Goal: Information Seeking & Learning: Learn about a topic

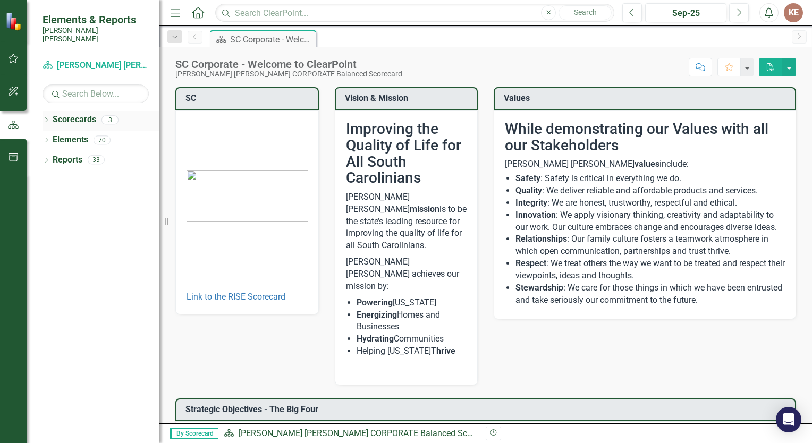
click at [57, 119] on div "Scorecards" at bounding box center [75, 120] width 44 height 18
click at [46, 118] on icon at bounding box center [46, 120] width 3 height 5
click at [60, 134] on link "[PERSON_NAME] [PERSON_NAME] CORPORATE Balanced Scorecard" at bounding box center [108, 140] width 101 height 12
click at [56, 136] on div "Dropdown" at bounding box center [53, 140] width 11 height 9
click at [76, 154] on link "ERM" at bounding box center [114, 160] width 90 height 12
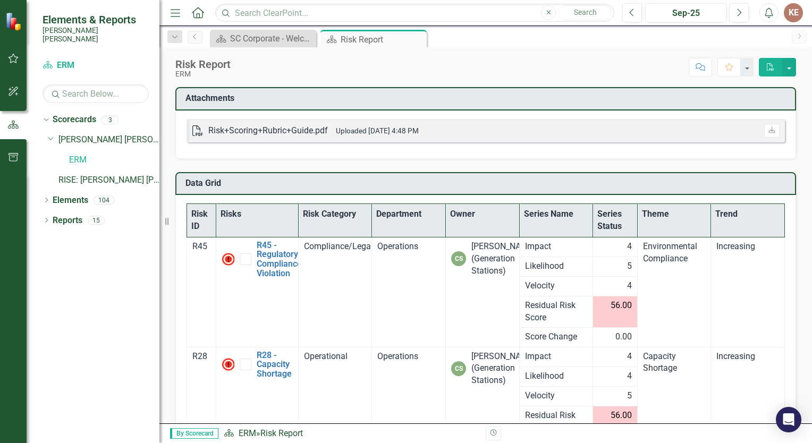
click at [200, 214] on th "Risk ID" at bounding box center [201, 220] width 29 height 33
click at [200, 214] on th "Risk ID Sort Ascending" at bounding box center [201, 220] width 29 height 33
click at [205, 226] on th "Risk ID Sort Descending" at bounding box center [201, 220] width 29 height 33
click at [205, 226] on th "Risk ID" at bounding box center [201, 220] width 29 height 33
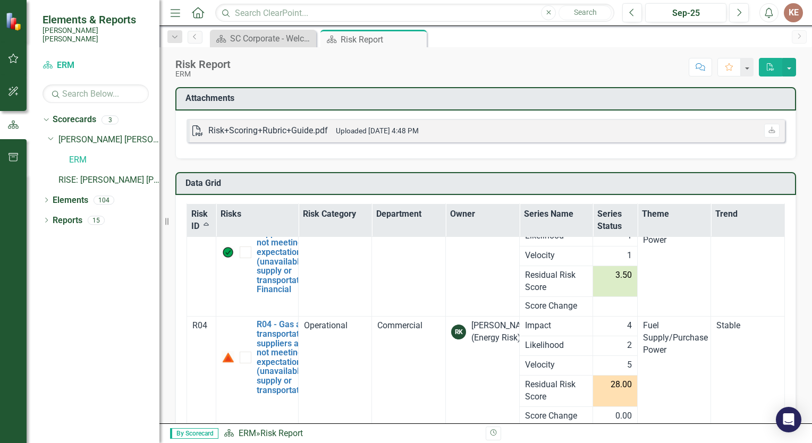
scroll to position [158, 0]
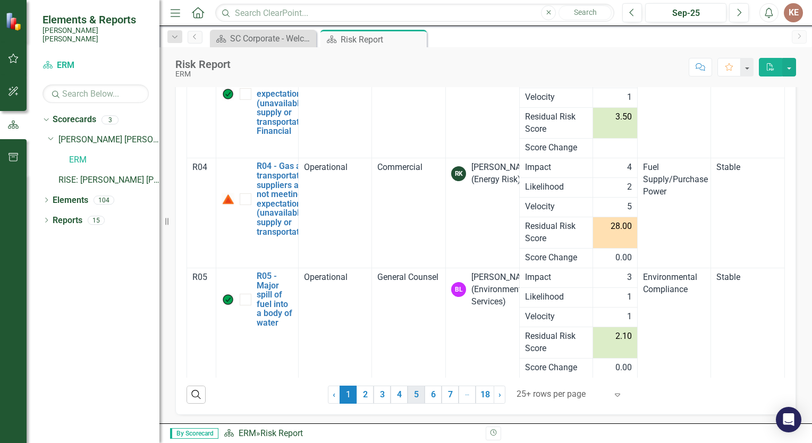
click at [408, 389] on link "5" at bounding box center [416, 395] width 17 height 18
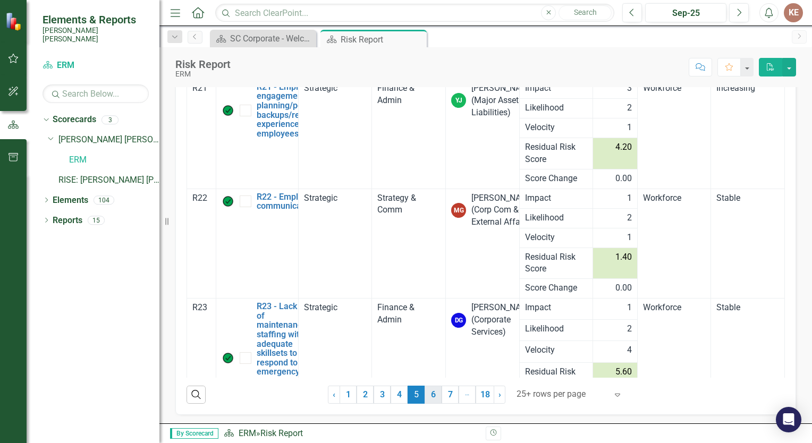
click at [428, 400] on link "6" at bounding box center [433, 395] width 17 height 18
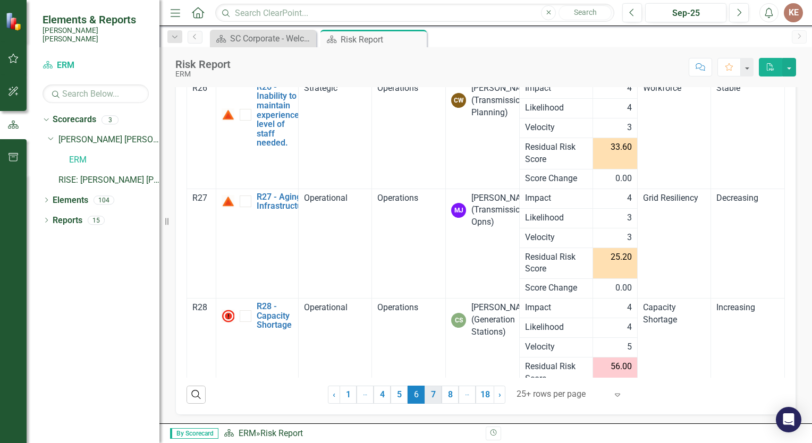
click at [430, 395] on link "7" at bounding box center [433, 395] width 17 height 18
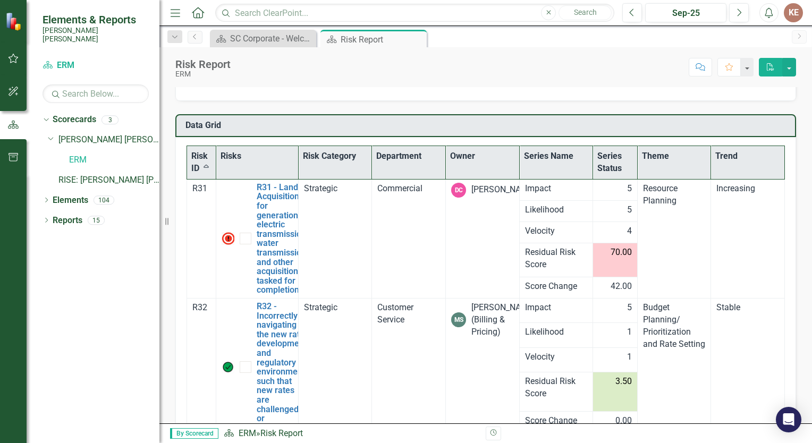
scroll to position [58, 0]
click at [267, 219] on link "R31 - Land Acquisition for generation, electric transmission, water transmissio…" at bounding box center [283, 238] width 52 height 112
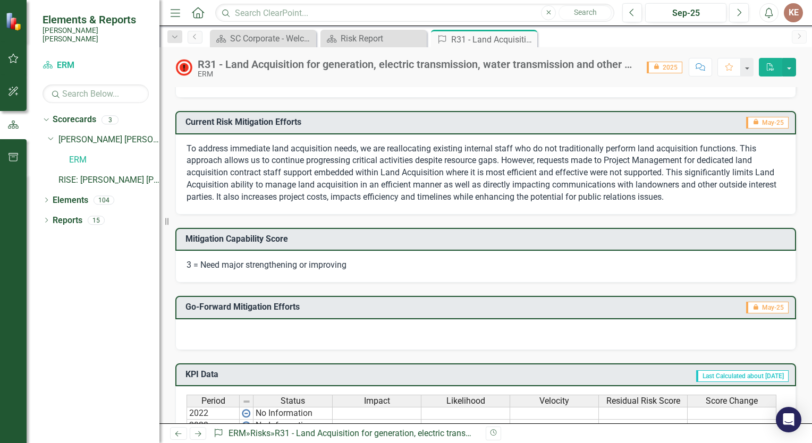
scroll to position [249, 0]
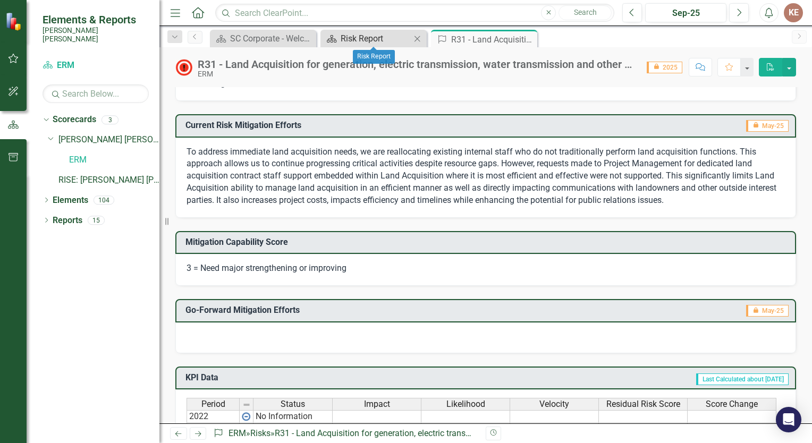
click at [388, 37] on div "Risk Report" at bounding box center [376, 38] width 70 height 13
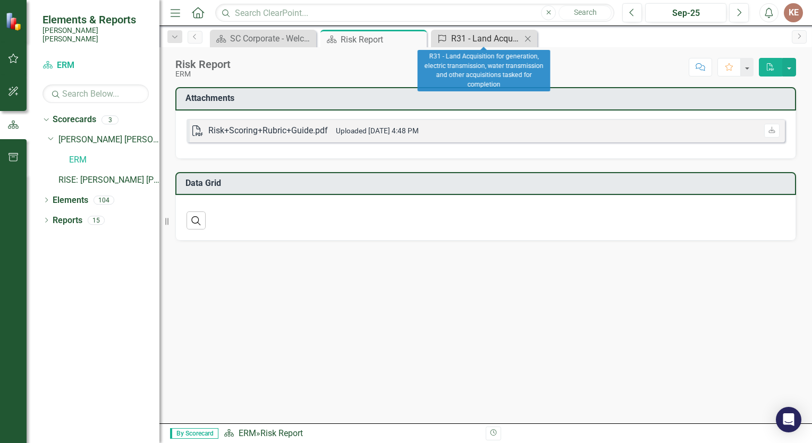
click at [476, 41] on div "R31 - Land Acquisition for generation, electric transmission, water transmissio…" at bounding box center [486, 38] width 70 height 13
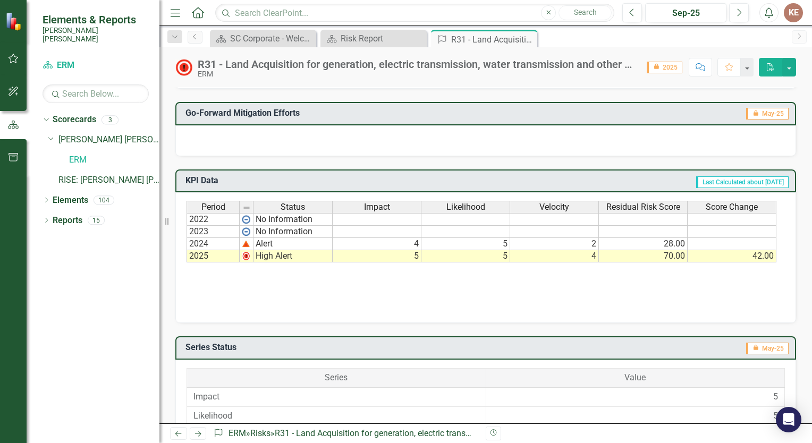
scroll to position [447, 0]
click at [247, 254] on img at bounding box center [246, 255] width 9 height 9
drag, startPoint x: 651, startPoint y: 276, endPoint x: 576, endPoint y: 283, distance: 74.8
click at [576, 283] on div "Period Status Impact Likelihood Velocity Residual Risk Score Score Change 2022 …" at bounding box center [486, 253] width 599 height 106
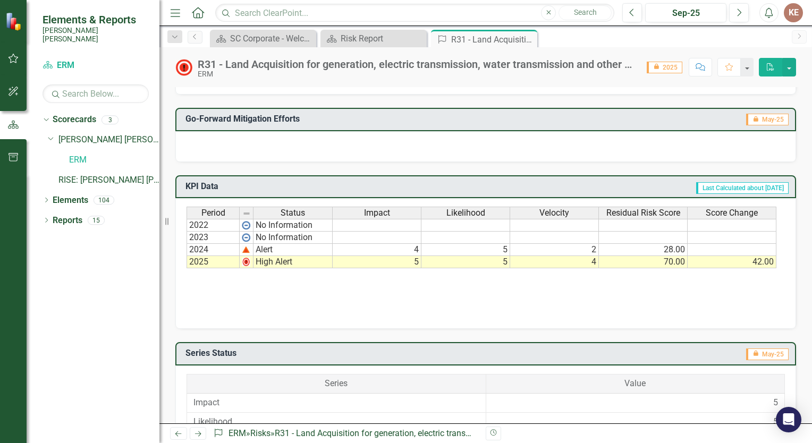
scroll to position [357, 0]
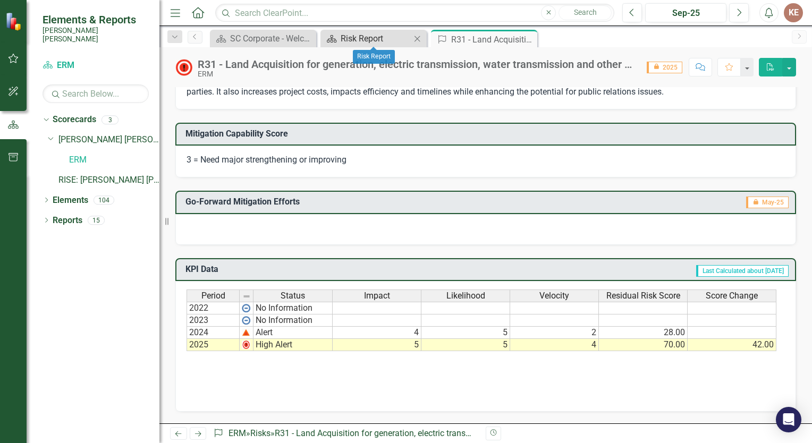
click at [368, 43] on div "Risk Report" at bounding box center [376, 38] width 70 height 13
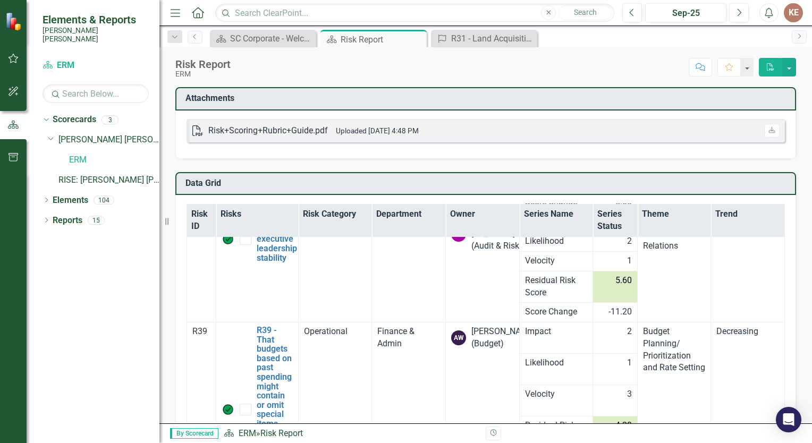
scroll to position [246, 0]
click at [206, 222] on th "Risk ID" at bounding box center [201, 220] width 29 height 33
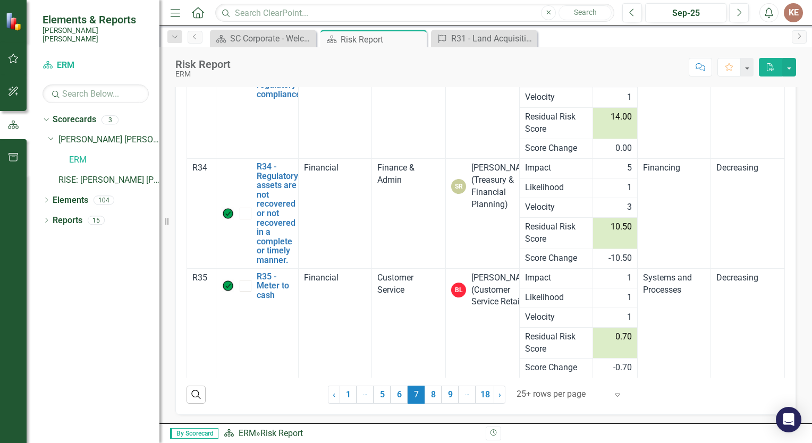
scroll to position [158, 0]
click at [448, 394] on link "9" at bounding box center [450, 395] width 17 height 18
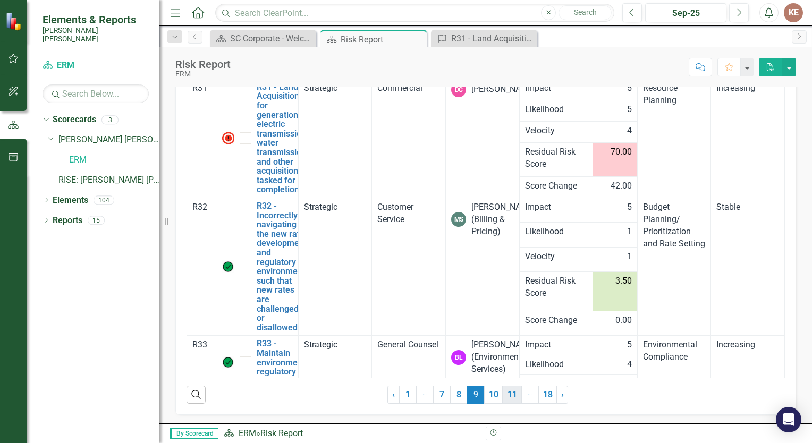
click at [515, 396] on link "11" at bounding box center [512, 395] width 19 height 18
click at [542, 398] on link "18" at bounding box center [549, 395] width 19 height 18
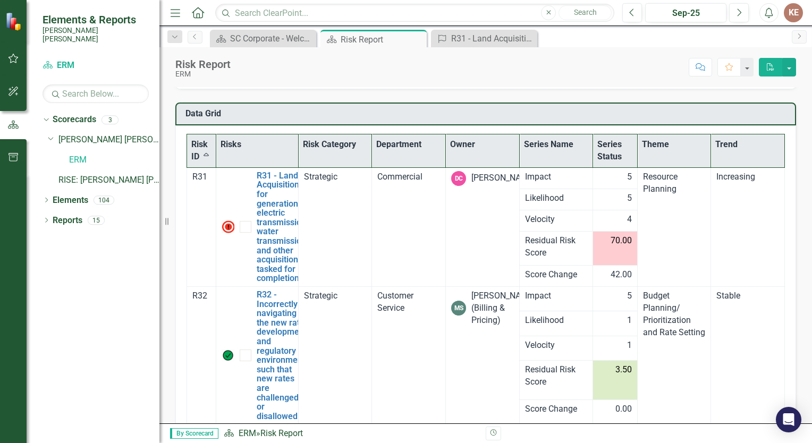
scroll to position [158, 0]
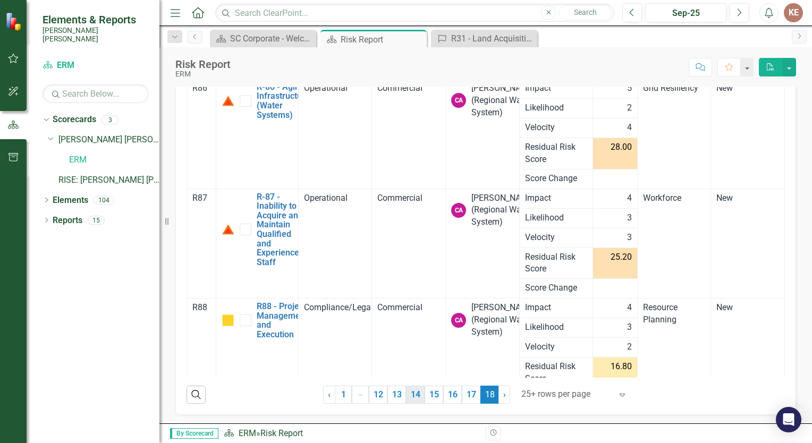
click at [418, 392] on link "14" at bounding box center [415, 395] width 19 height 18
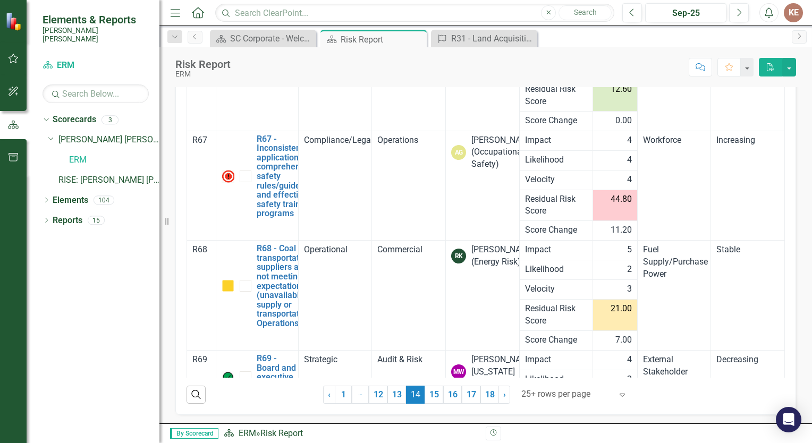
scroll to position [0, 0]
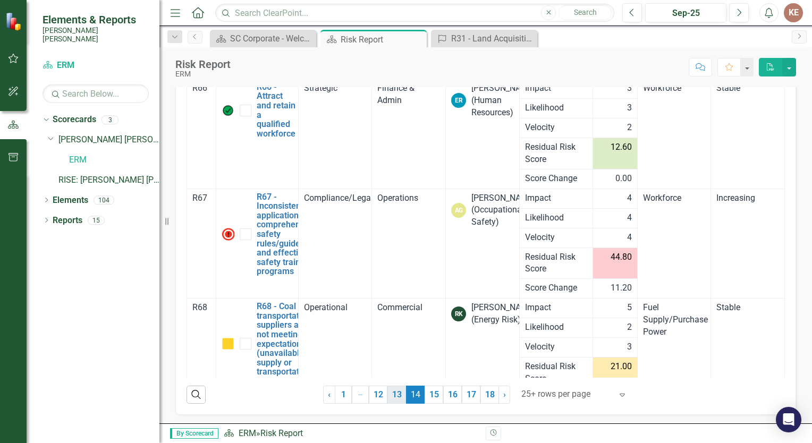
click at [388, 397] on link "13" at bounding box center [397, 395] width 19 height 18
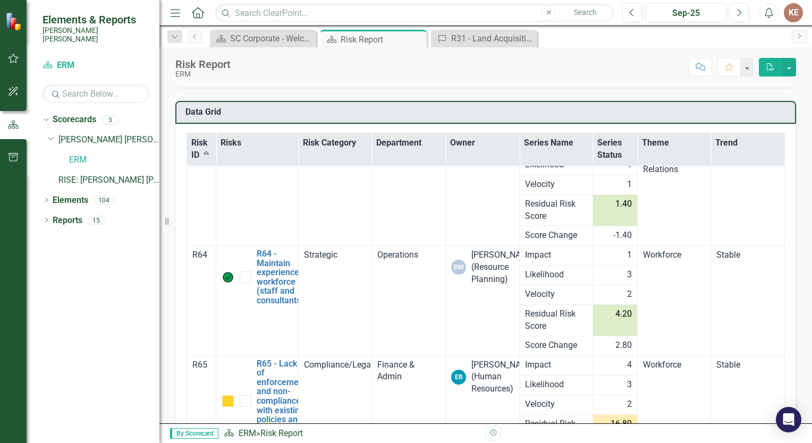
scroll to position [158, 0]
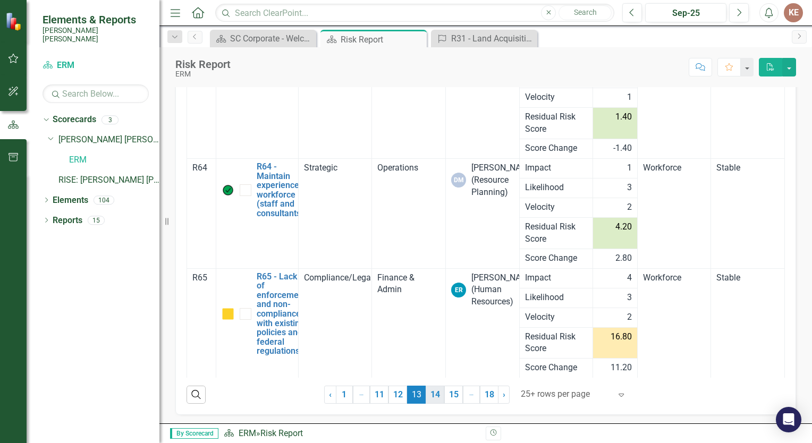
click at [433, 398] on link "14" at bounding box center [435, 395] width 19 height 18
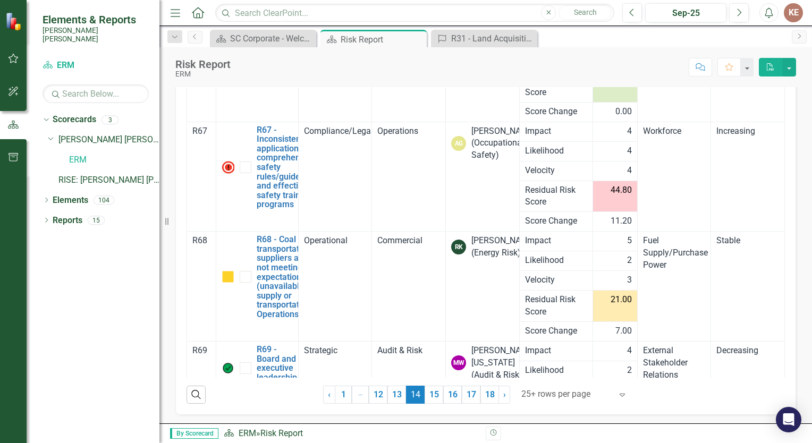
scroll to position [84, 0]
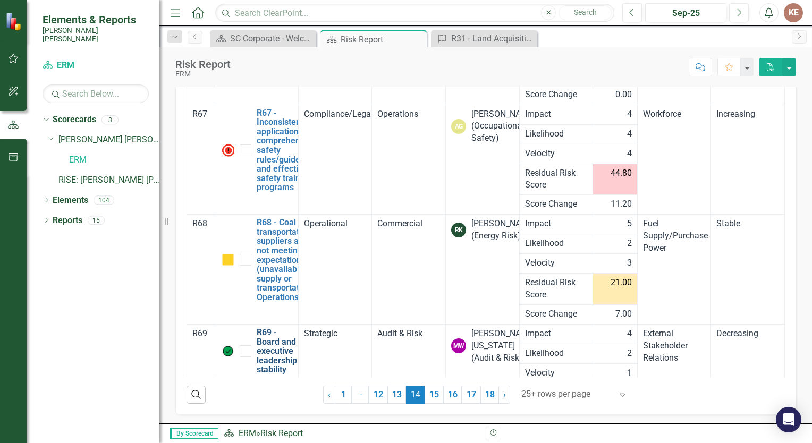
click at [272, 350] on link "R69 - Board and executive leadership stability" at bounding box center [277, 351] width 40 height 47
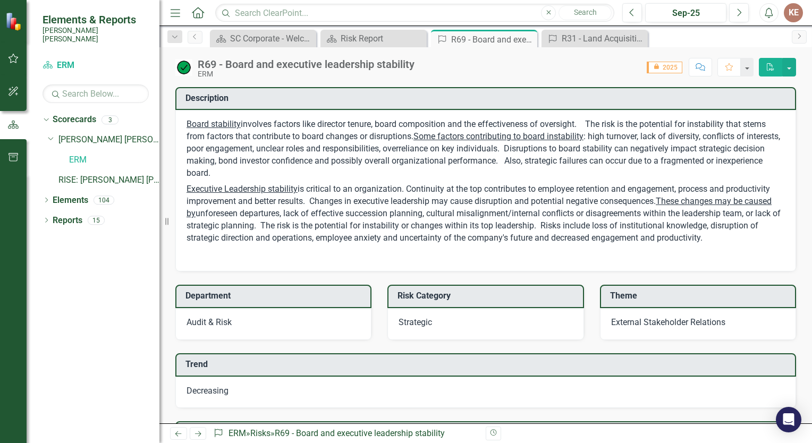
scroll to position [80, 0]
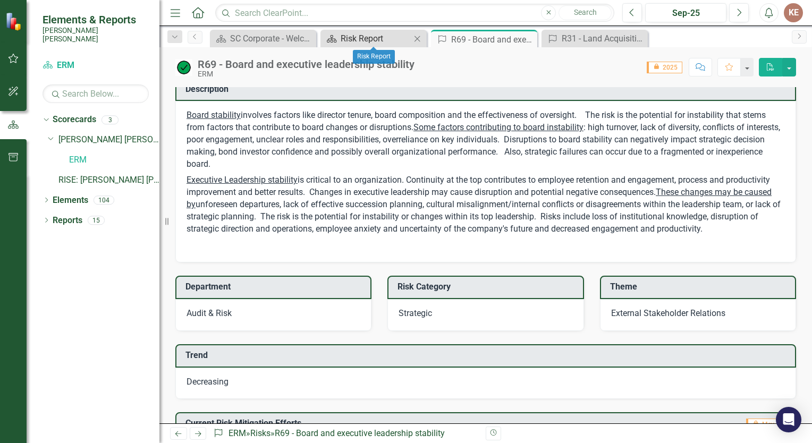
click at [399, 33] on div "Risk Report" at bounding box center [376, 38] width 70 height 13
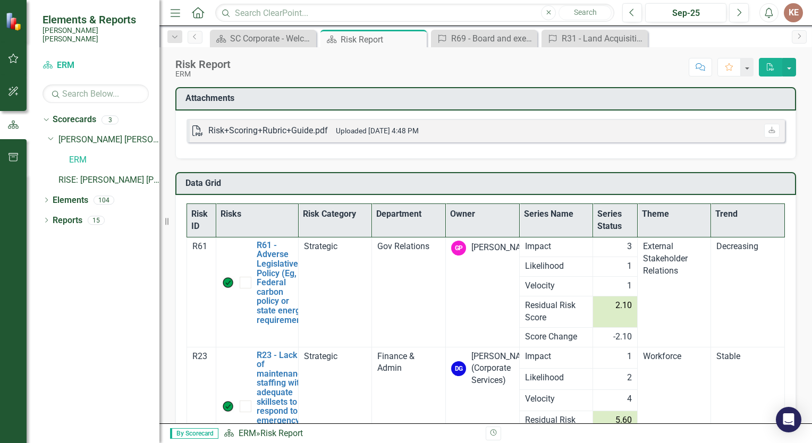
click at [205, 219] on th "Risk ID" at bounding box center [201, 220] width 29 height 33
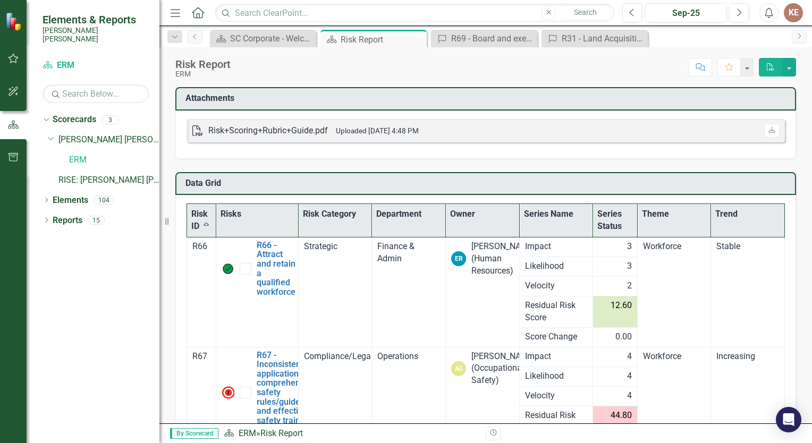
click at [205, 219] on th "Risk ID Sort Ascending" at bounding box center [201, 220] width 29 height 33
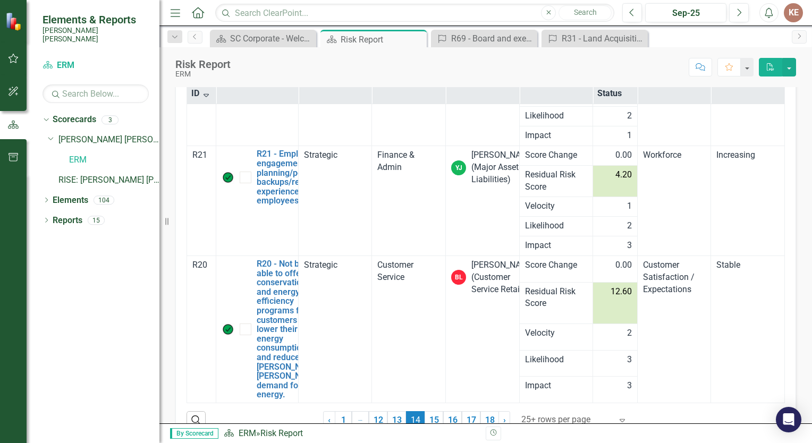
scroll to position [132, 0]
click at [198, 95] on th "Risk ID Sort Descending" at bounding box center [201, 88] width 29 height 33
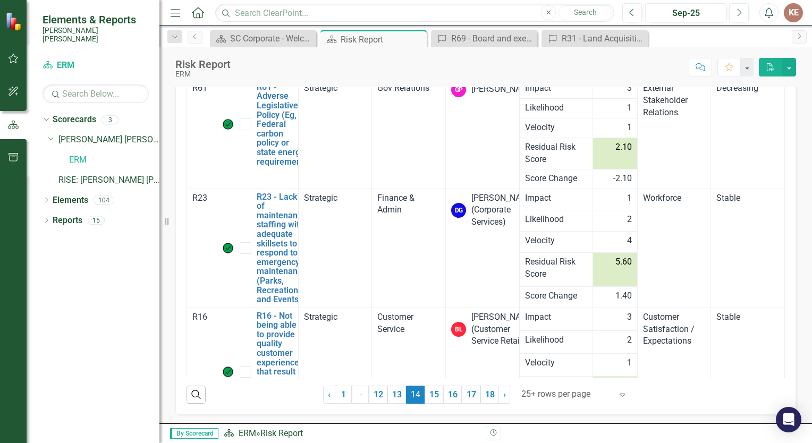
scroll to position [0, 0]
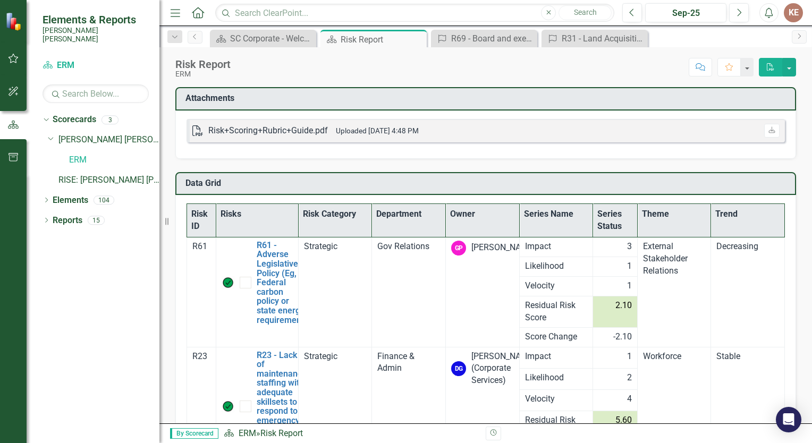
click at [204, 220] on th "Risk ID" at bounding box center [201, 220] width 29 height 33
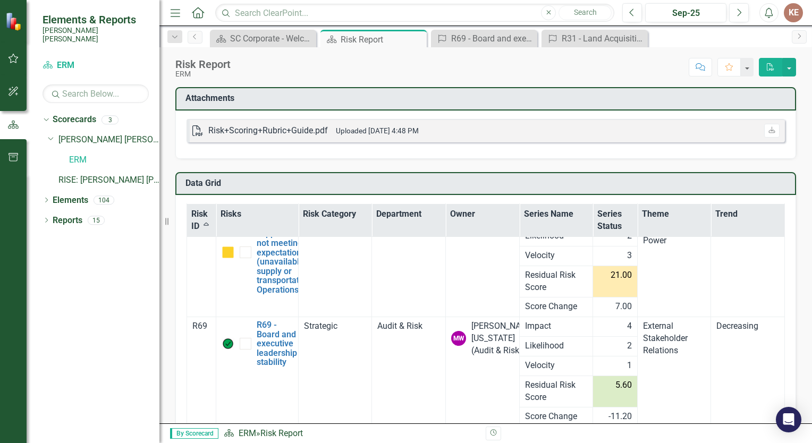
scroll to position [158, 0]
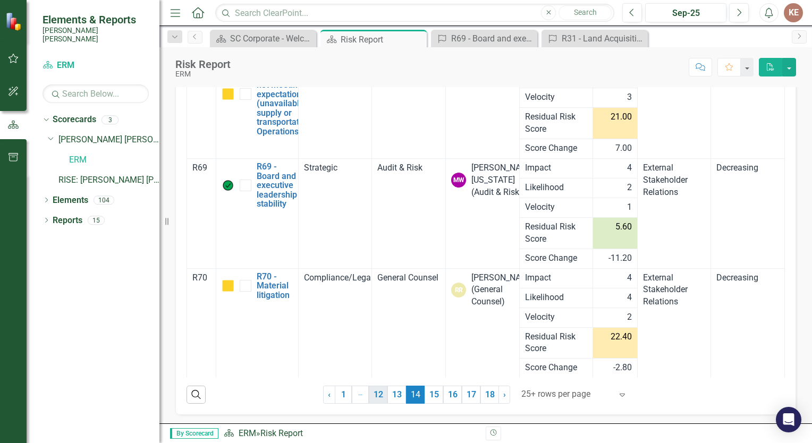
click at [374, 389] on link "12" at bounding box center [378, 395] width 19 height 18
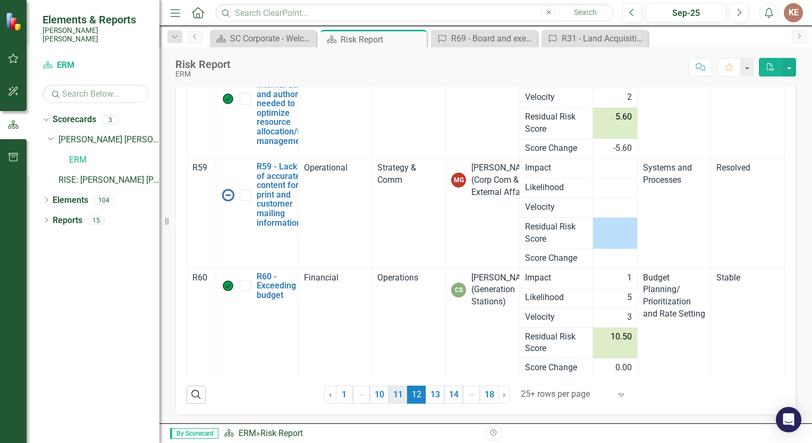
click at [396, 389] on link "11" at bounding box center [398, 395] width 19 height 18
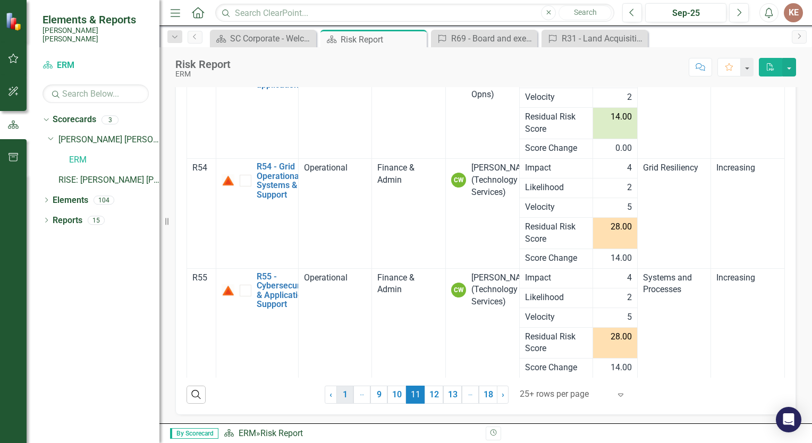
click at [342, 391] on link "1" at bounding box center [345, 395] width 17 height 18
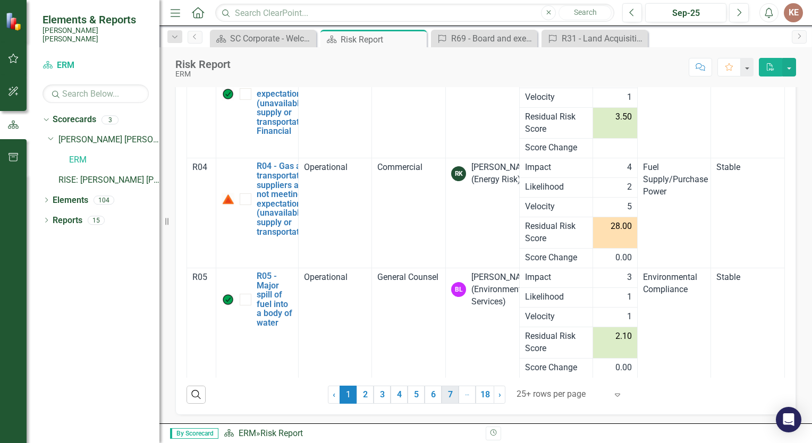
click at [448, 391] on link "7" at bounding box center [450, 395] width 17 height 18
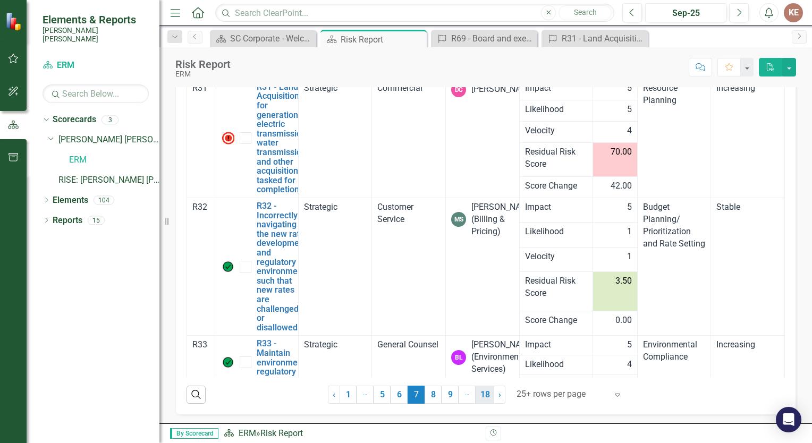
click at [479, 397] on link "18" at bounding box center [485, 395] width 19 height 18
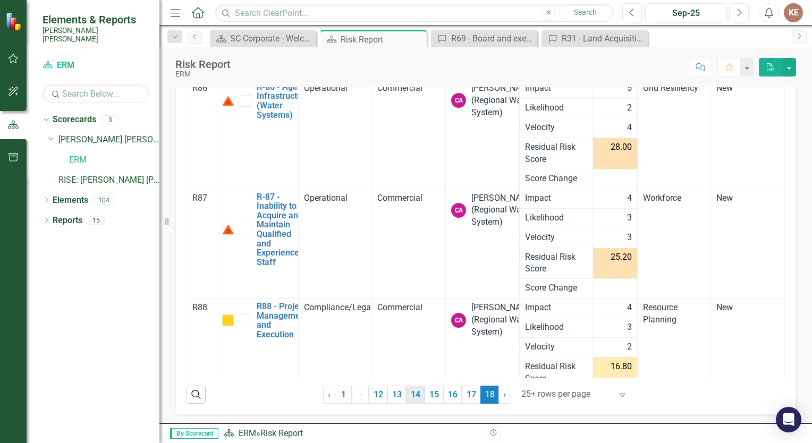
click at [419, 388] on link "14" at bounding box center [415, 395] width 19 height 18
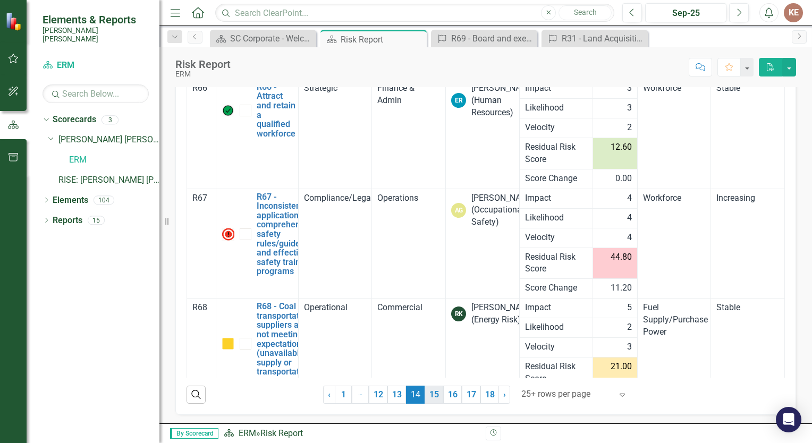
click at [433, 392] on link "15" at bounding box center [434, 395] width 19 height 18
click at [564, 393] on link "› Next" at bounding box center [566, 395] width 12 height 18
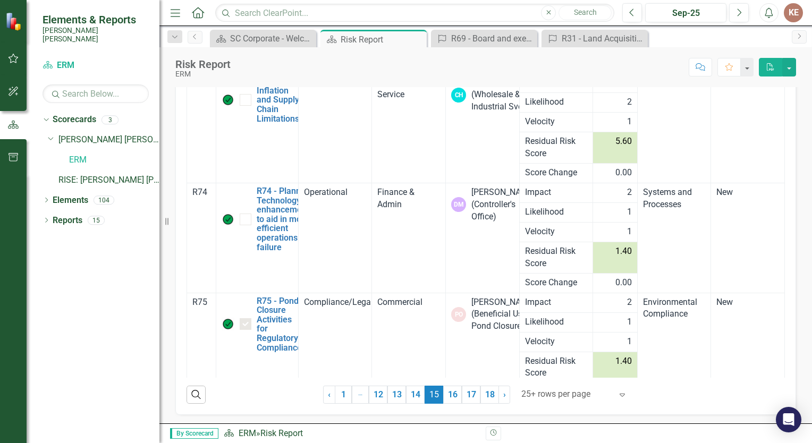
scroll to position [250, 0]
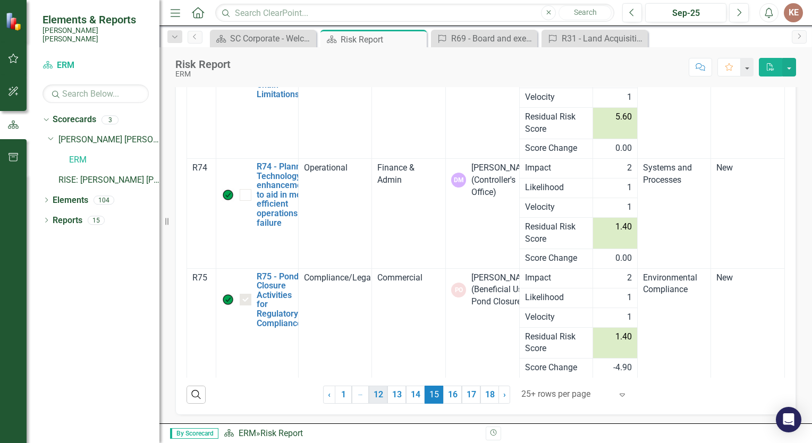
click at [374, 396] on link "12" at bounding box center [378, 395] width 19 height 18
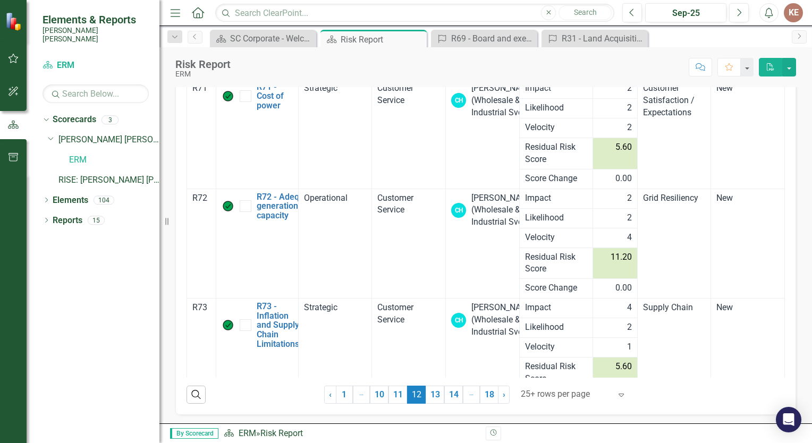
checkbox input "false"
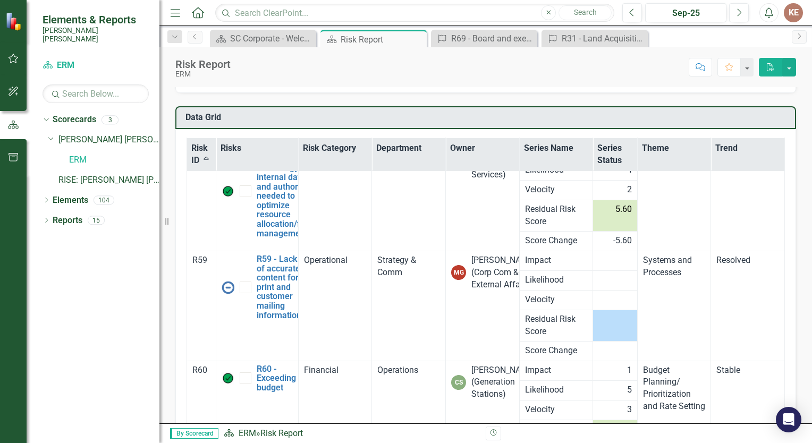
scroll to position [158, 0]
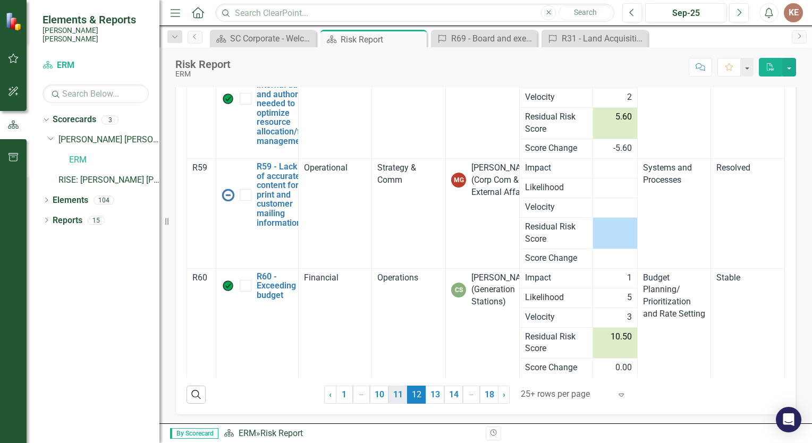
click at [389, 393] on link "11" at bounding box center [398, 395] width 19 height 18
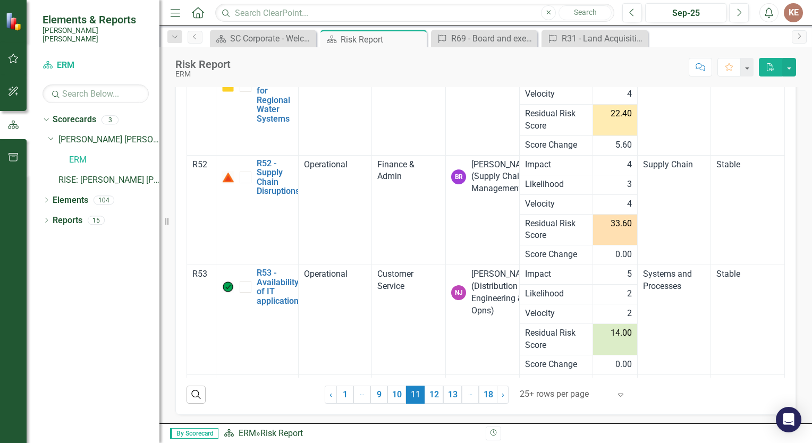
scroll to position [43, 0]
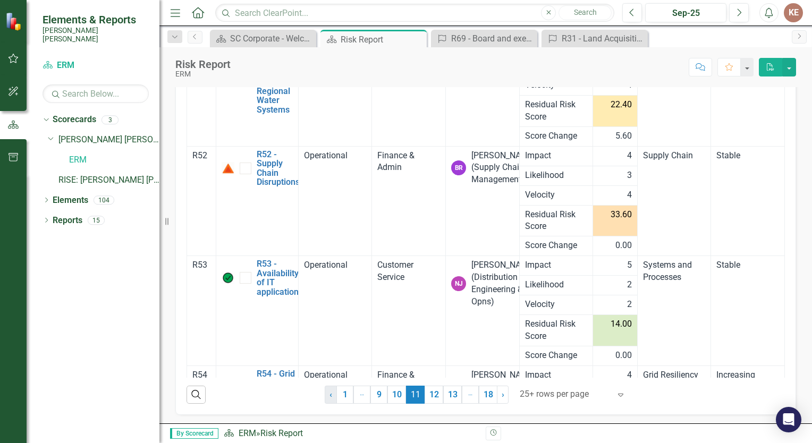
click at [330, 390] on span "‹" at bounding box center [331, 395] width 3 height 10
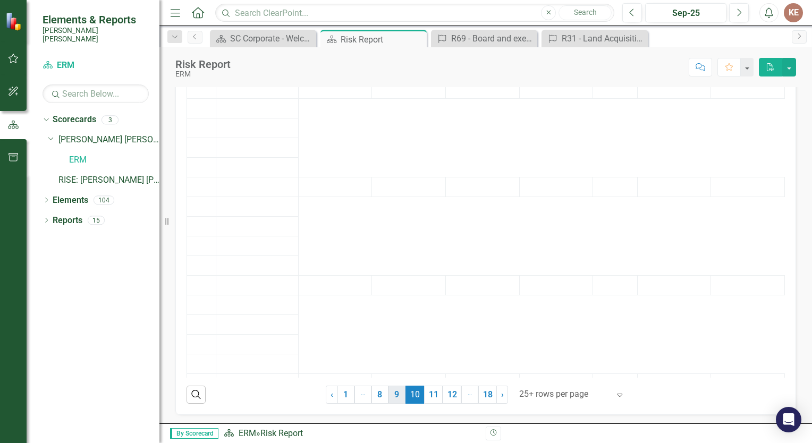
click at [390, 395] on link "9" at bounding box center [397, 395] width 17 height 18
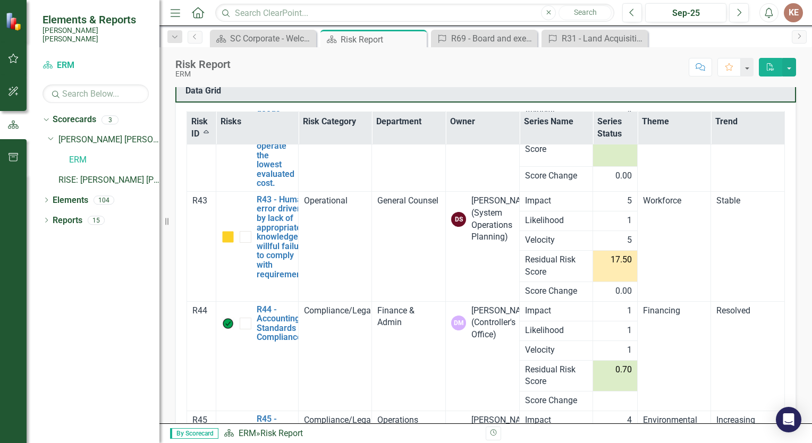
scroll to position [158, 0]
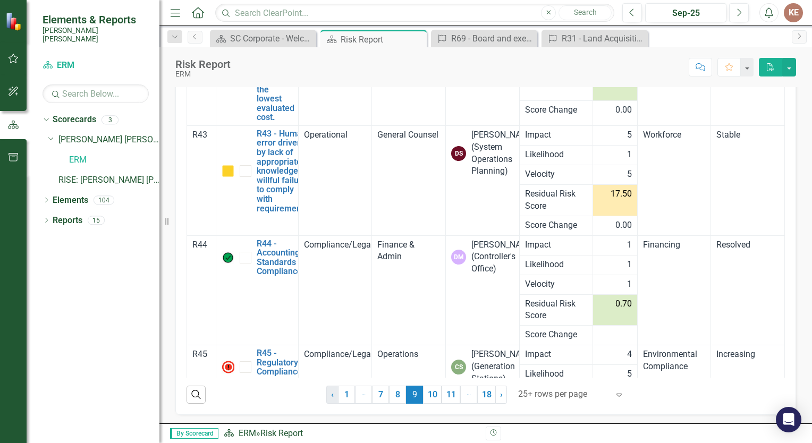
click at [331, 393] on span "‹" at bounding box center [332, 395] width 3 height 10
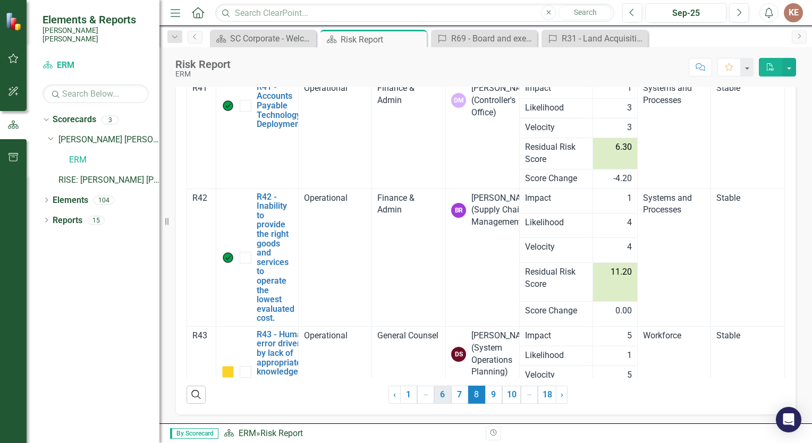
click at [442, 393] on link "6" at bounding box center [442, 395] width 17 height 18
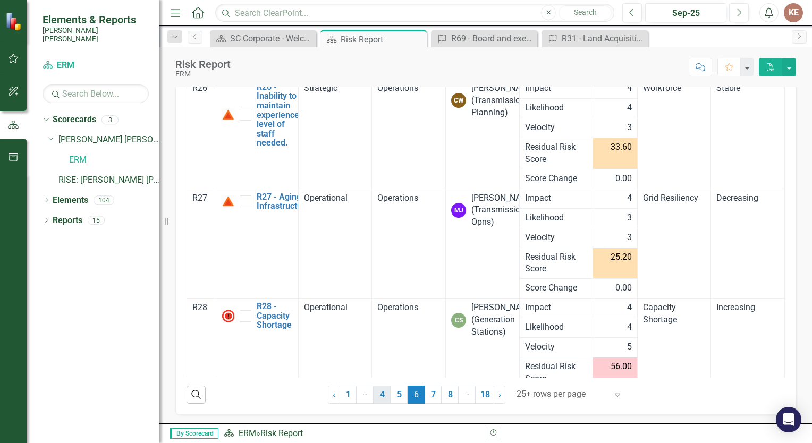
click at [374, 393] on link "4" at bounding box center [382, 395] width 17 height 18
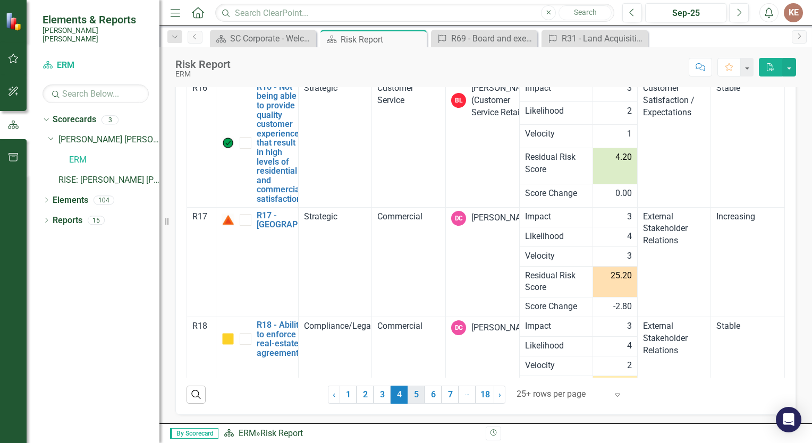
click at [415, 395] on link "5" at bounding box center [416, 395] width 17 height 18
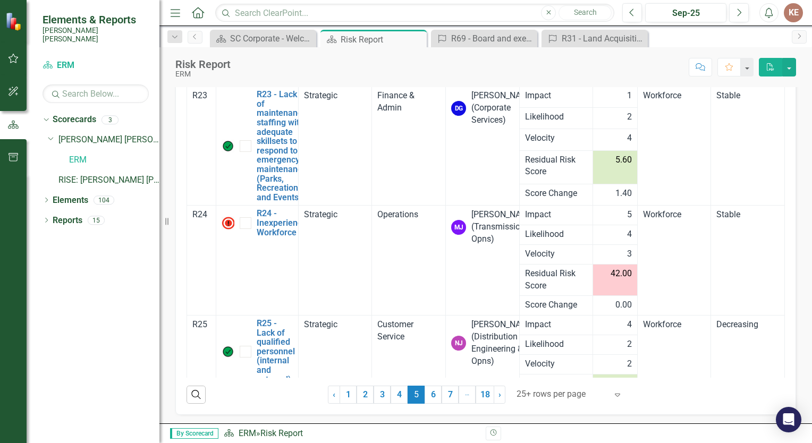
scroll to position [214, 0]
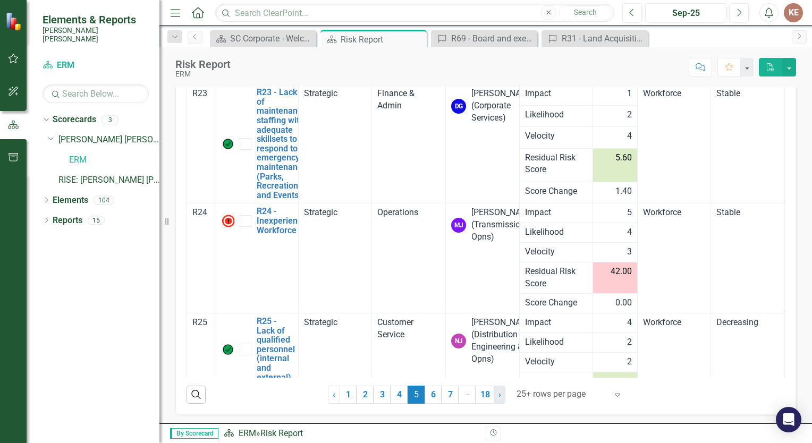
click at [498, 399] on link "› Next" at bounding box center [500, 395] width 12 height 18
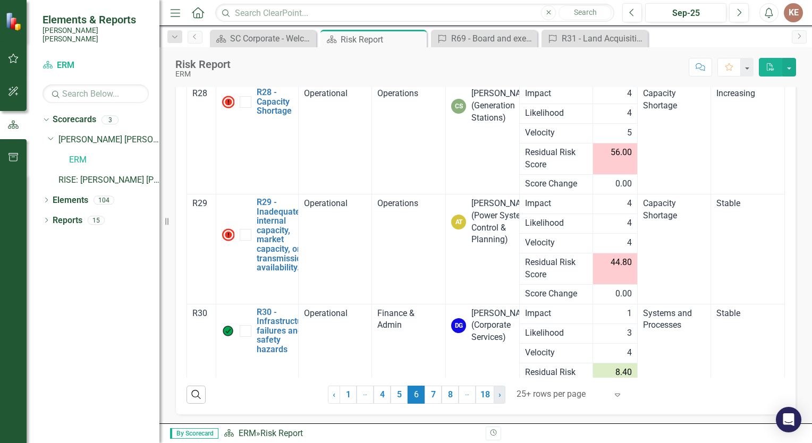
scroll to position [0, 0]
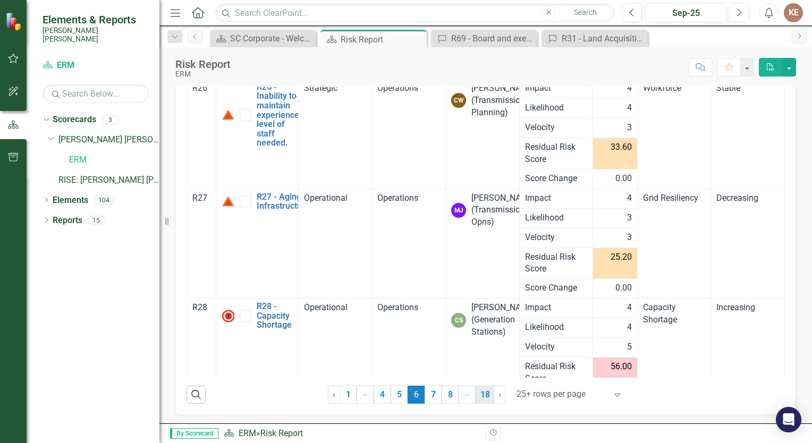
click at [481, 392] on link "18" at bounding box center [485, 395] width 19 height 18
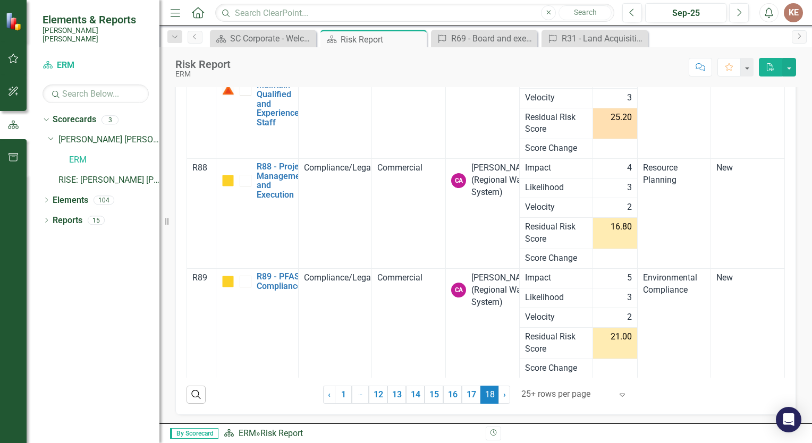
scroll to position [140, 0]
click at [472, 399] on link "17" at bounding box center [471, 395] width 19 height 18
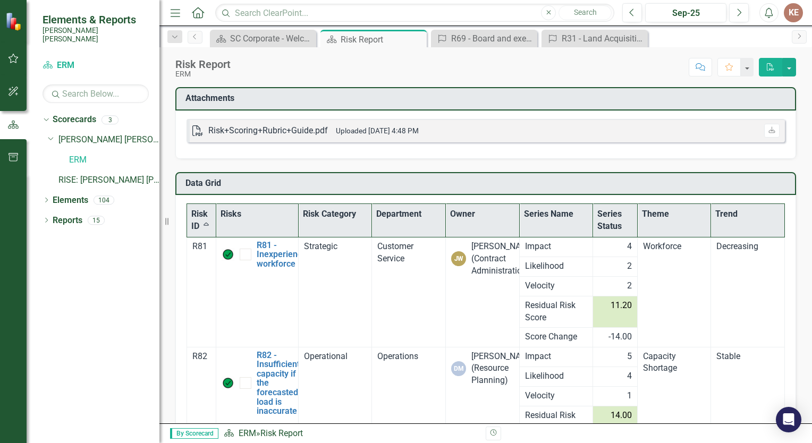
scroll to position [0, 0]
